Goal: Find specific page/section: Find specific page/section

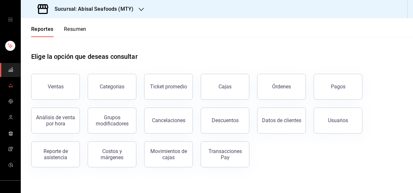
click at [8, 86] on icon "mailbox folders" at bounding box center [10, 86] width 4 height 0
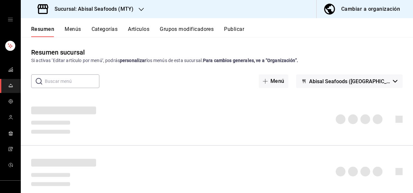
click at [78, 81] on input "text" at bounding box center [72, 81] width 54 height 13
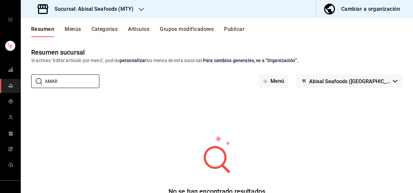
type input "AMAR"
click at [128, 28] on button "Artículos" at bounding box center [138, 31] width 21 height 11
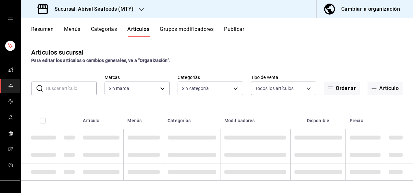
click at [74, 86] on input "text" at bounding box center [71, 88] width 51 height 13
type input "f2a1835b-2949-4300-b838-84f89487dfb3,68f4e66d-7244-494a-8615-6e7c56e9f5d0"
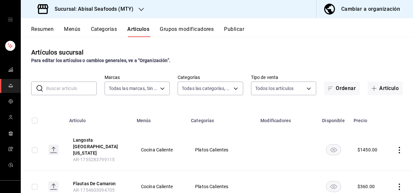
type input "dc1406b1-7613-47b0-a8b4-68281d8a8274,97564eb7-10ee-43db-b89a-c311e579e7f8,26dcb…"
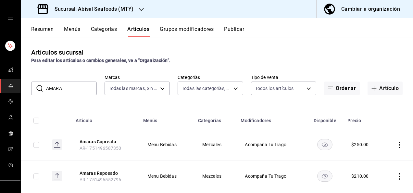
click at [51, 104] on div "Artículos sucursal Para editar los artículos o cambios generales, ve a “Organiz…" at bounding box center [217, 114] width 392 height 155
click at [69, 92] on input "AMARA" at bounding box center [71, 88] width 51 height 13
type input "A"
